Goal: Task Accomplishment & Management: Manage account settings

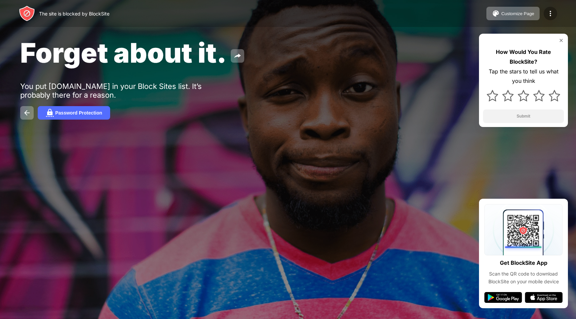
click at [550, 13] on img at bounding box center [550, 13] width 8 height 8
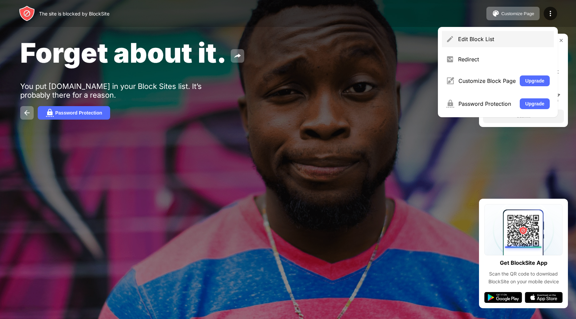
click at [514, 37] on div "Edit Block List" at bounding box center [504, 39] width 92 height 7
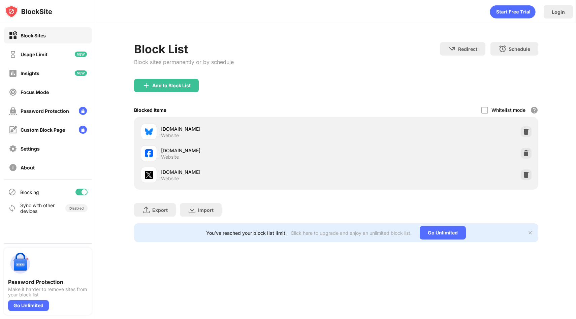
click at [534, 174] on div "bsky.app Website facebook.com Website x.com Website" at bounding box center [336, 153] width 404 height 73
click at [528, 173] on img at bounding box center [526, 174] width 7 height 7
